Goal: Transaction & Acquisition: Obtain resource

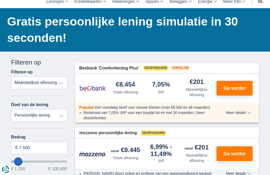
scroll to position [37, 0]
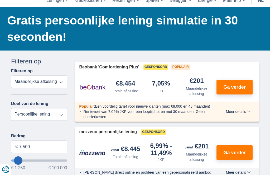
click at [57, 113] on select "Persoonlijke lening Auto Moto / fiets Mobilhome / caravan Renovatie Energie Sch…" at bounding box center [39, 114] width 56 height 13
select select "vehicleLoan"
select select "3-4"
type input "15.000"
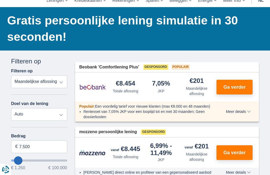
type input "15250"
select select "60"
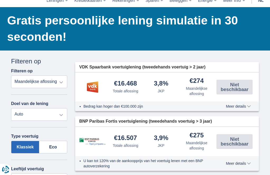
click at [54, 148] on label "Eco" at bounding box center [53, 147] width 28 height 13
click at [0, 0] on input "Eco" at bounding box center [0, 0] width 0 height 0
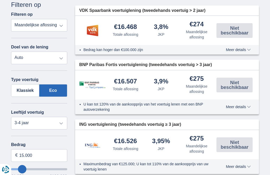
scroll to position [92, 0]
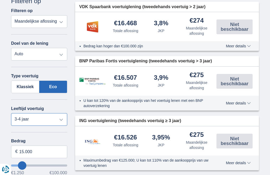
click at [62, 120] on select "Nieuw 0-1 jaar 1-2 jaar 2-3 jaar 3-4 jaar 4-5 jaar 5+ jaar" at bounding box center [39, 119] width 56 height 13
select select "2-3"
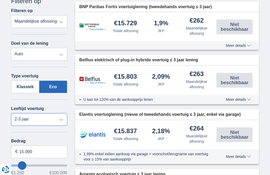
type input "26.250"
type input "26250"
type input "27.250"
type input "27250"
type input "28.250"
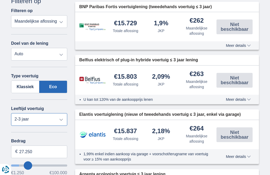
type input "28250"
type input "29.250"
type input "29250"
type input "30.250"
type input "30250"
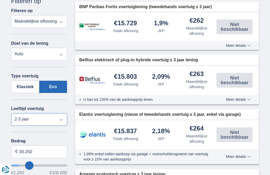
type input "31.250"
type input "31250"
type input "32.250"
type input "32250"
select select "120"
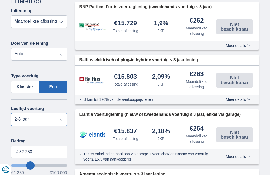
type input "33.250"
type input "33250"
type input "34.250"
type input "34250"
type input "35.250"
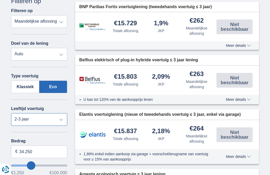
type input "35250"
type input "36.250"
type input "36250"
type input "37.250"
type input "37250"
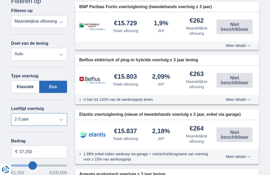
type input "38.250"
type input "38250"
type input "39.250"
type input "39250"
type input "40.250"
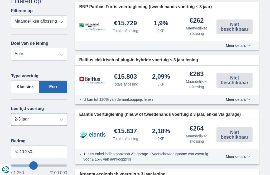
type input "40250"
type input "33.250"
type input "33250"
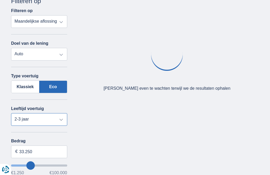
type input "32.250"
type input "32250"
type input "31.250"
type input "31250"
type input "30.250"
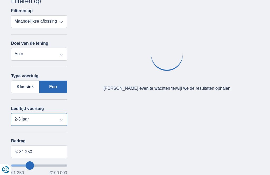
type input "30250"
type input "29.250"
type input "29250"
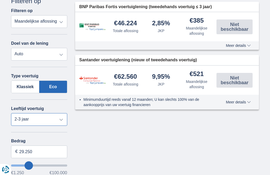
type input "28.250"
type input "28250"
type input "27.250"
type input "27250"
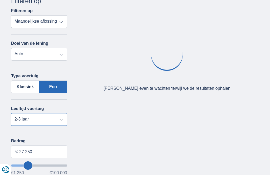
type input "26.250"
type input "26250"
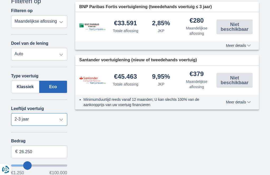
type input "25.250"
type input "25250"
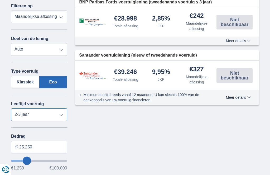
scroll to position [102, 0]
click at [59, 116] on select "Nieuw 0-1 jaar 1-2 jaar 2-3 jaar 3-4 jaar 4-5 jaar 5+ jaar" at bounding box center [39, 114] width 56 height 13
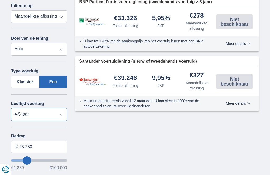
click at [62, 113] on select "Nieuw 0-1 jaar 1-2 jaar 2-3 jaar 3-4 jaar 4-5 jaar 5+ jaar" at bounding box center [39, 114] width 56 height 13
select select "2-3"
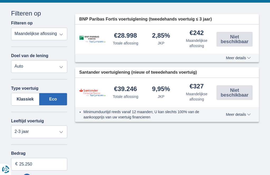
click at [246, 58] on span "Meer details" at bounding box center [238, 58] width 25 height 4
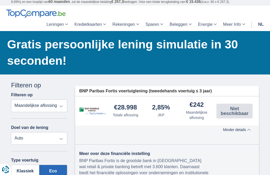
scroll to position [0, 0]
